Goal: Information Seeking & Learning: Check status

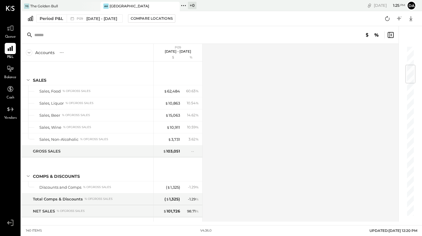
scroll to position [160, 0]
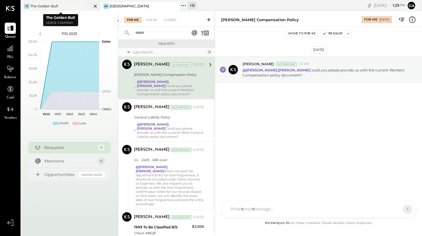
click at [45, 5] on div "The Golden Bull" at bounding box center [44, 6] width 28 height 5
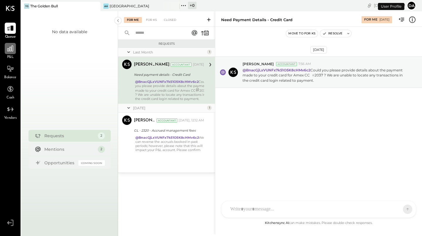
click at [8, 50] on icon at bounding box center [10, 49] width 8 height 8
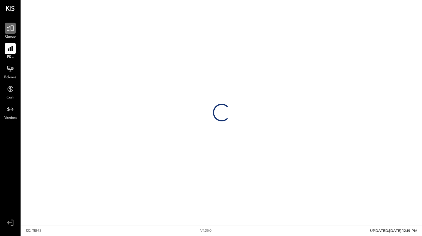
click at [12, 25] on icon at bounding box center [10, 28] width 8 height 8
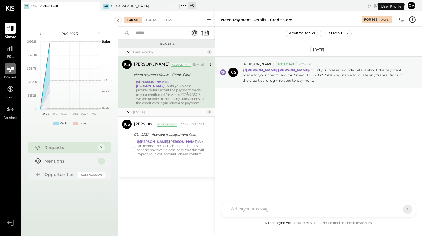
click at [8, 69] on icon at bounding box center [10, 69] width 6 height 1
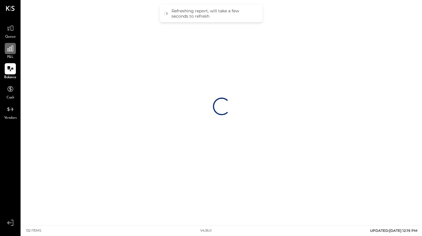
click at [9, 48] on icon at bounding box center [10, 48] width 6 height 6
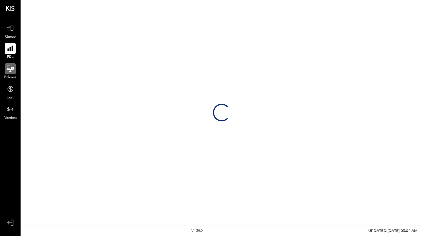
click at [6, 72] on div at bounding box center [10, 68] width 11 height 11
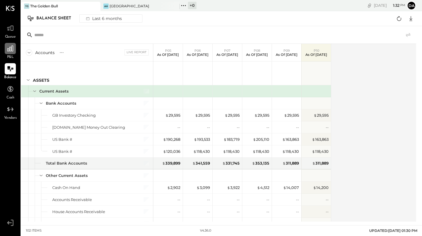
click at [5, 49] on div at bounding box center [10, 48] width 11 height 11
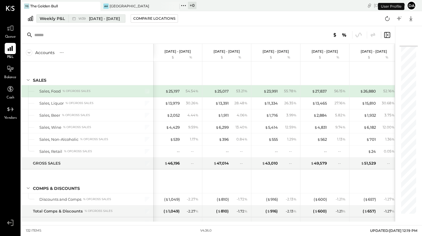
click at [47, 20] on div "Weekly P&L" at bounding box center [52, 19] width 25 height 6
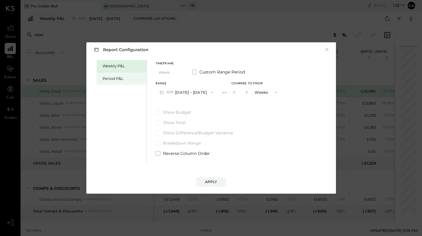
click at [107, 82] on div "Period P&L" at bounding box center [122, 78] width 50 height 12
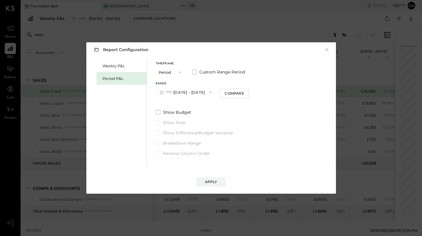
click at [180, 91] on button "P10 [DATE] - [DATE]" at bounding box center [186, 92] width 60 height 11
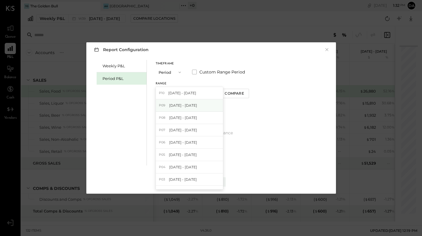
click at [172, 103] on span "[DATE] - [DATE]" at bounding box center [183, 105] width 28 height 5
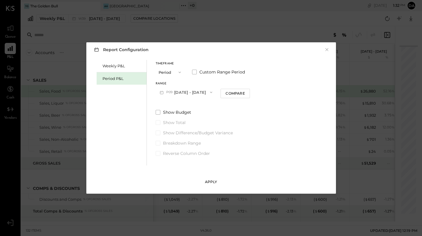
click at [206, 180] on div "Apply" at bounding box center [211, 181] width 12 height 5
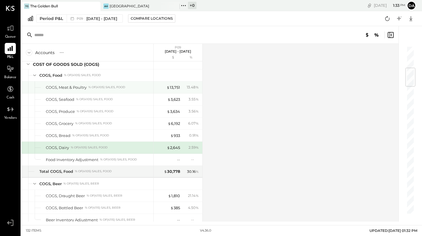
scroll to position [196, 0]
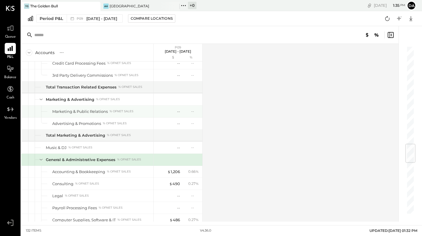
scroll to position [821, 0]
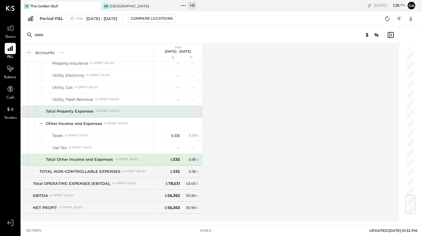
scroll to position [1249, 0]
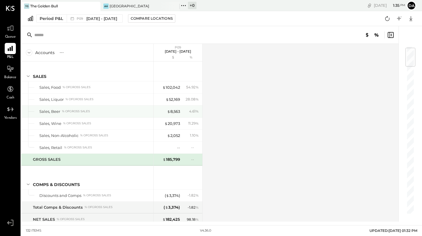
scroll to position [16, 0]
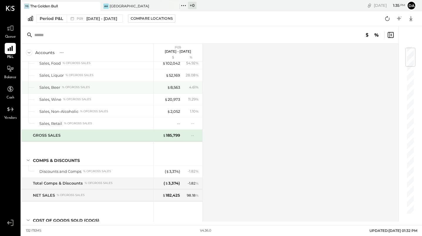
scroll to position [16, 0]
